Goal: Obtain resource: Download file/media

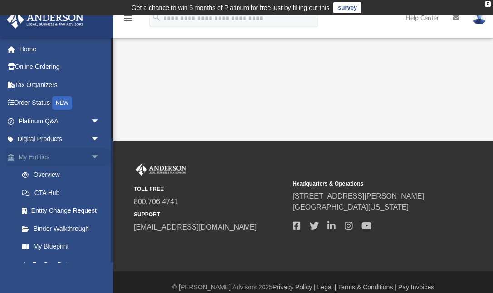
click at [96, 154] on span "arrow_drop_down" at bounding box center [100, 157] width 18 height 19
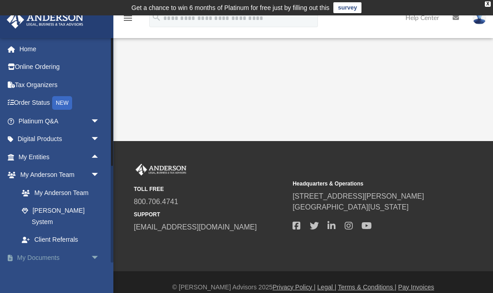
click at [94, 249] on span "arrow_drop_down" at bounding box center [100, 258] width 18 height 19
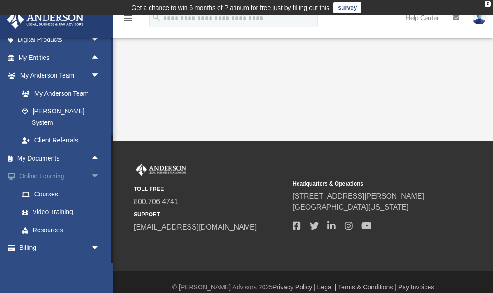
scroll to position [98, 0]
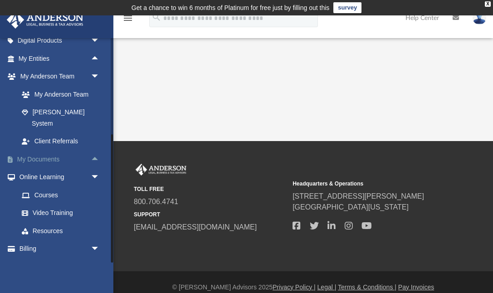
click at [94, 150] on span "arrow_drop_up" at bounding box center [100, 159] width 18 height 19
click at [34, 168] on link "Box" at bounding box center [63, 177] width 101 height 18
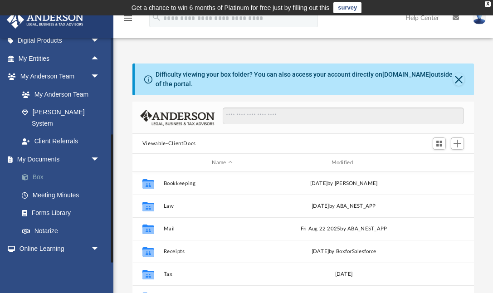
scroll to position [0, 0]
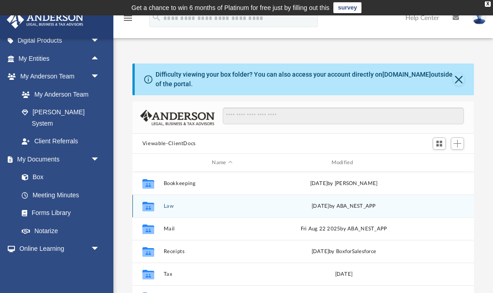
click at [169, 206] on button "Law" at bounding box center [222, 206] width 118 height 6
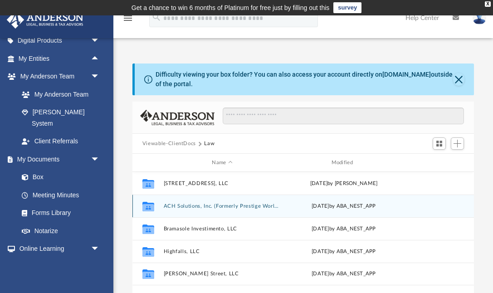
click at [195, 206] on button "ACH Solutions, Inc. (Formerly Prestige World Management, Inc.)" at bounding box center [222, 206] width 118 height 6
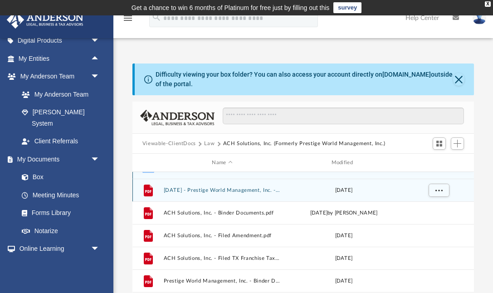
scroll to position [16, 0]
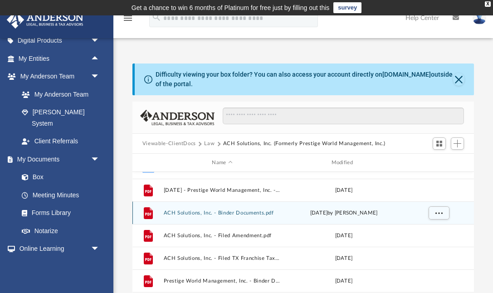
click at [234, 213] on button "ACH Solutions, Inc. - Binder Documents.pdf" at bounding box center [222, 213] width 118 height 6
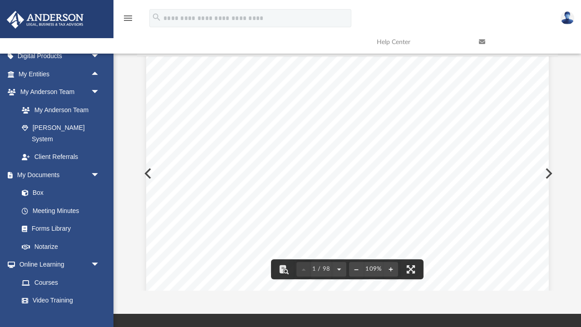
scroll to position [86, 0]
click at [493, 172] on button "Preview" at bounding box center [548, 173] width 20 height 25
click at [493, 175] on button "Preview" at bounding box center [548, 173] width 20 height 25
click at [142, 173] on button "Preview" at bounding box center [147, 173] width 20 height 25
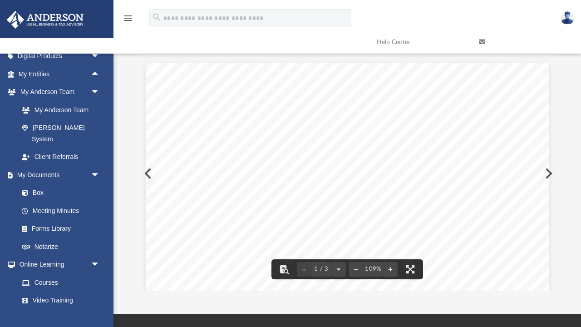
click at [493, 173] on button "Preview" at bounding box center [548, 173] width 20 height 25
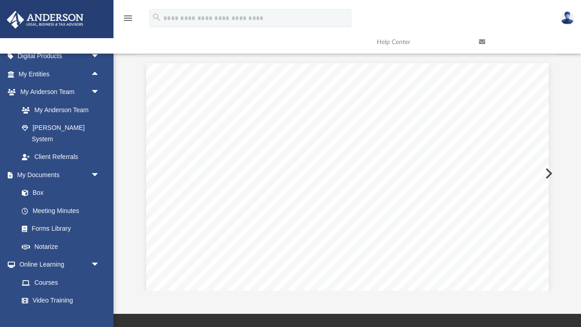
click at [493, 173] on button "Preview" at bounding box center [548, 173] width 20 height 25
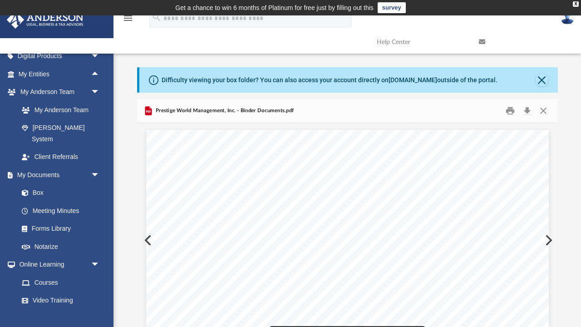
scroll to position [0, 0]
click at [493, 108] on button "Close" at bounding box center [543, 111] width 16 height 14
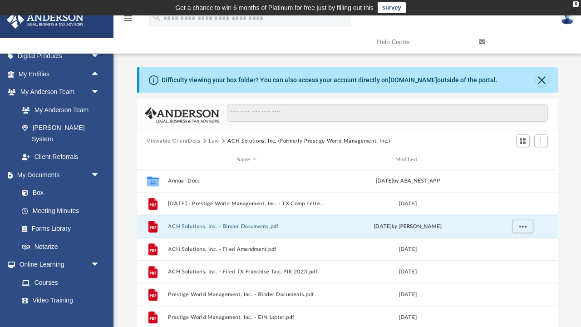
click at [211, 138] on button "Law" at bounding box center [214, 141] width 10 height 8
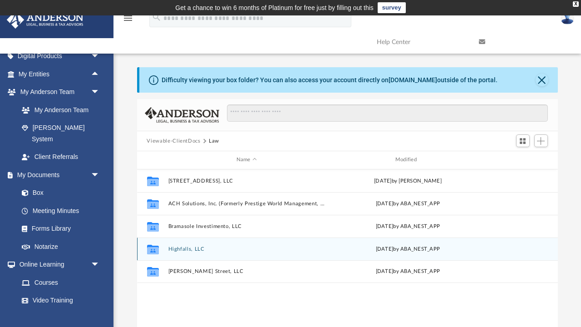
click at [191, 247] on button "Highfalls, LLC" at bounding box center [246, 249] width 157 height 6
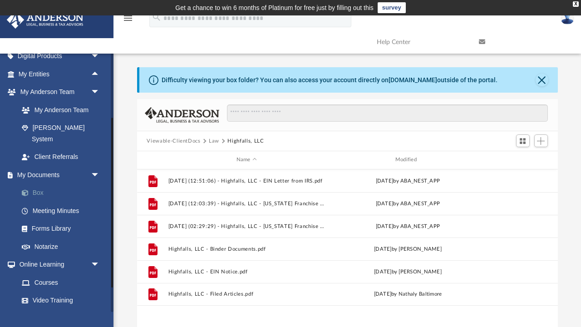
click at [44, 184] on link "Box" at bounding box center [63, 193] width 101 height 18
click at [191, 138] on button "Viewable-ClientDocs" at bounding box center [174, 141] width 54 height 8
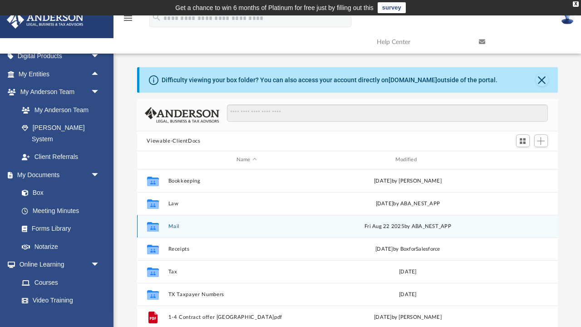
click at [176, 226] on button "Mail" at bounding box center [246, 226] width 157 height 6
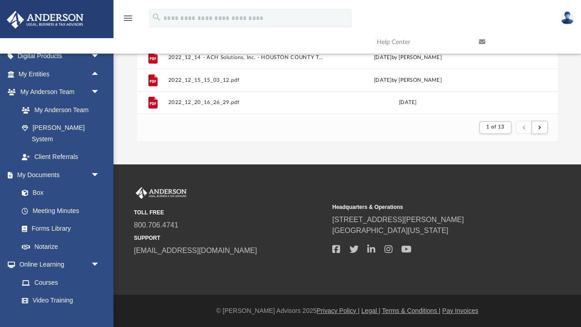
scroll to position [216, 0]
click at [493, 128] on span "submit" at bounding box center [539, 127] width 3 height 5
click at [493, 129] on span "3 of 13" at bounding box center [495, 126] width 19 height 5
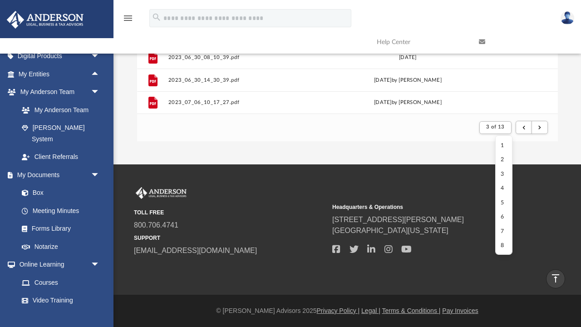
click at [493, 230] on li "7" at bounding box center [503, 231] width 7 height 10
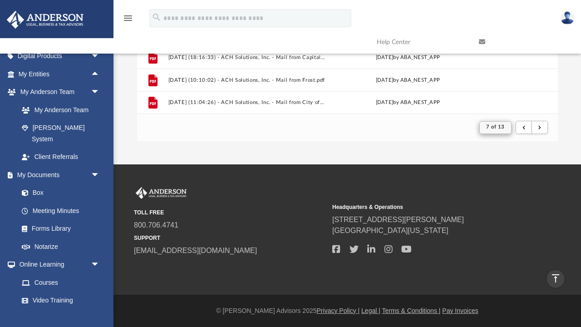
click at [493, 129] on span "7 of 13" at bounding box center [495, 126] width 19 height 5
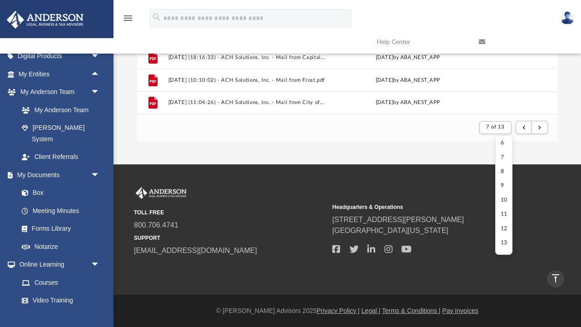
scroll to position [74, 0]
click at [493, 239] on li "13" at bounding box center [503, 243] width 7 height 10
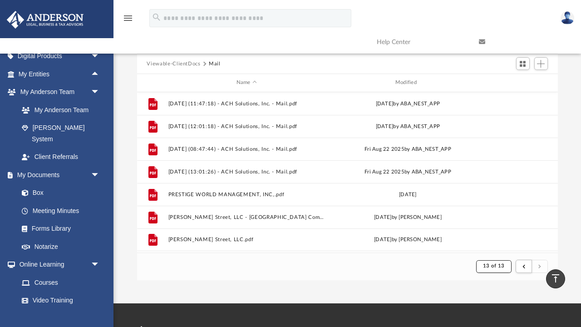
scroll to position [76, 0]
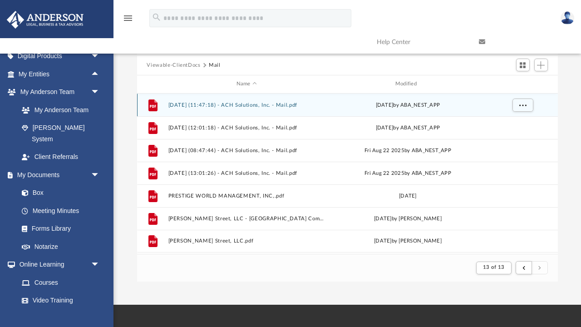
click at [256, 104] on button "[DATE] (11:47:18) - ACH Solutions, Inc. - Mail.pdf" at bounding box center [246, 105] width 157 height 6
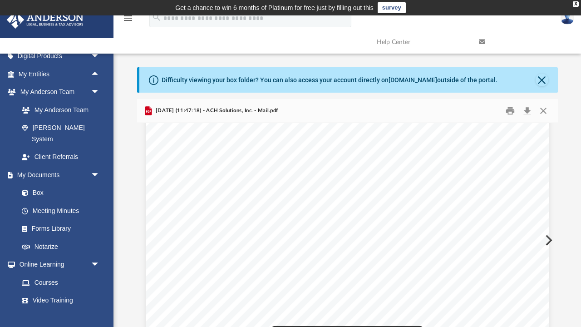
scroll to position [116, 0]
click at [493, 241] on button "Preview" at bounding box center [548, 239] width 20 height 25
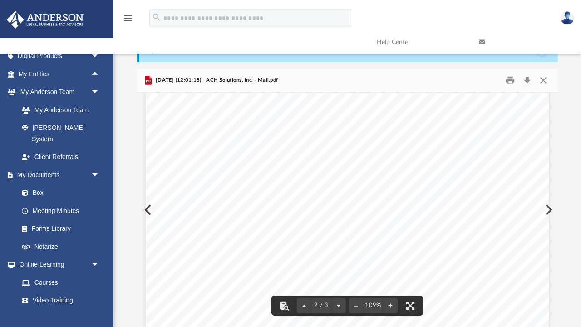
scroll to position [736, 0]
click at [493, 83] on button "Download" at bounding box center [527, 81] width 16 height 14
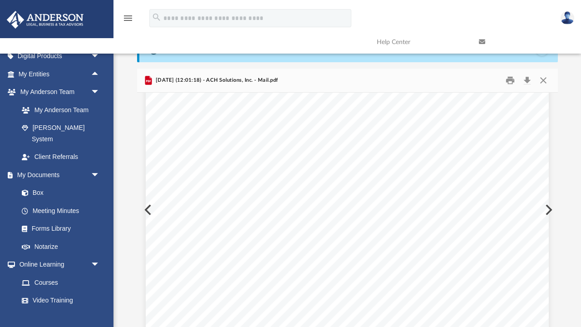
click at [493, 208] on button "Preview" at bounding box center [548, 209] width 20 height 25
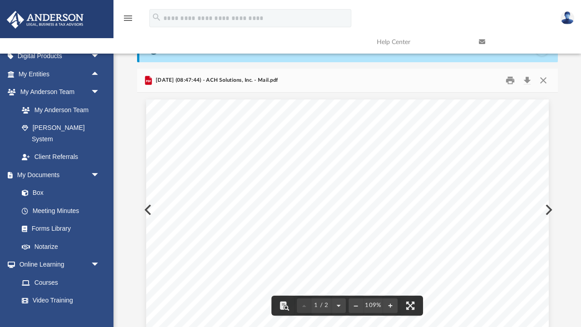
scroll to position [0, 0]
click at [493, 206] on button "Preview" at bounding box center [548, 209] width 20 height 25
click at [493, 207] on button "Preview" at bounding box center [548, 209] width 20 height 25
click at [493, 210] on button "Preview" at bounding box center [548, 209] width 20 height 25
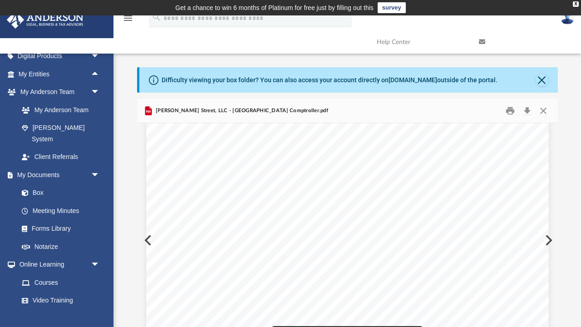
scroll to position [38, 0]
click at [493, 241] on button "Preview" at bounding box center [548, 239] width 20 height 25
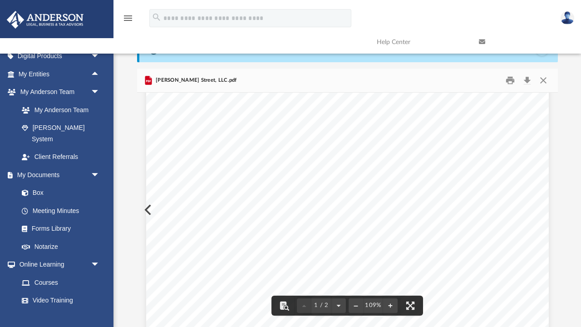
scroll to position [187, 0]
click at [493, 79] on button "Close" at bounding box center [543, 81] width 16 height 14
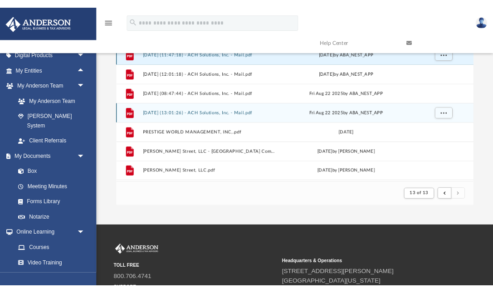
scroll to position [138, 0]
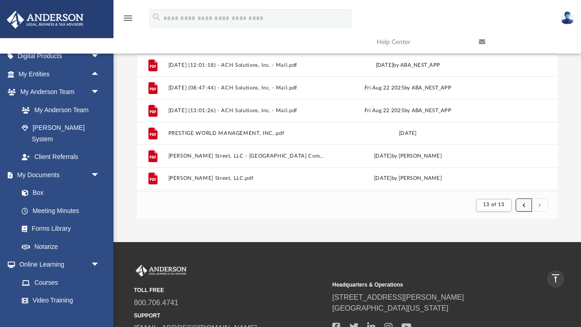
click at [493, 208] on button "submit" at bounding box center [523, 204] width 16 height 13
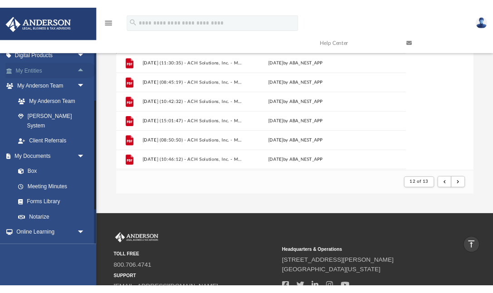
scroll to position [178, 342]
